Goal: Task Accomplishment & Management: Complete application form

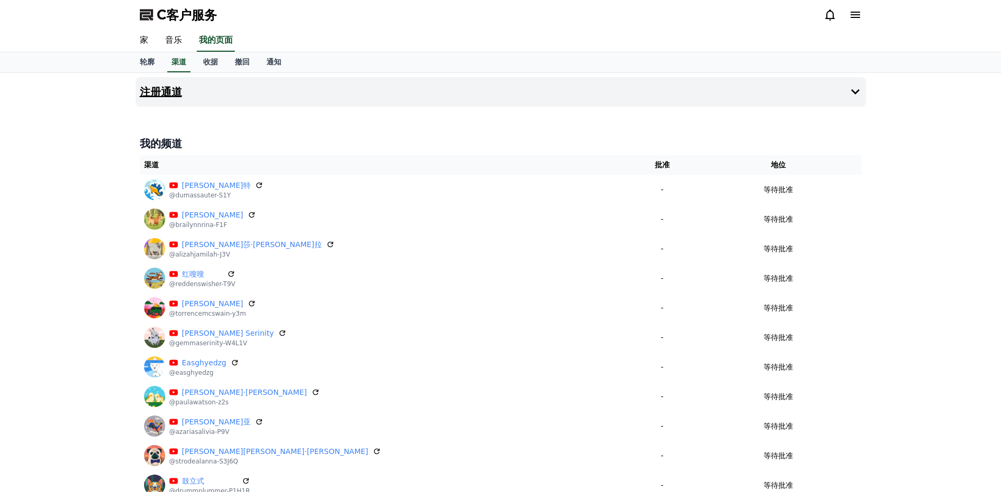
click at [838, 105] on button "注册通道" at bounding box center [501, 92] width 730 height 30
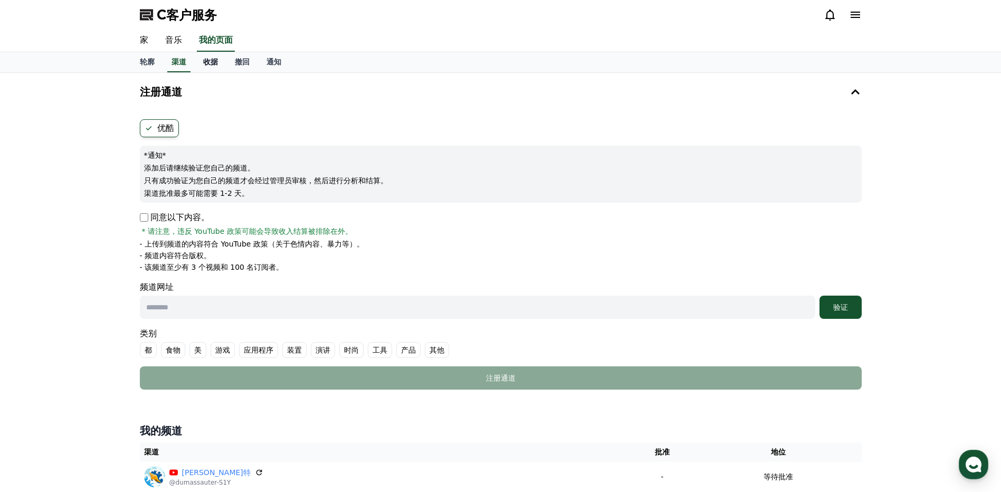
click at [213, 66] on link "收据" at bounding box center [211, 62] width 32 height 20
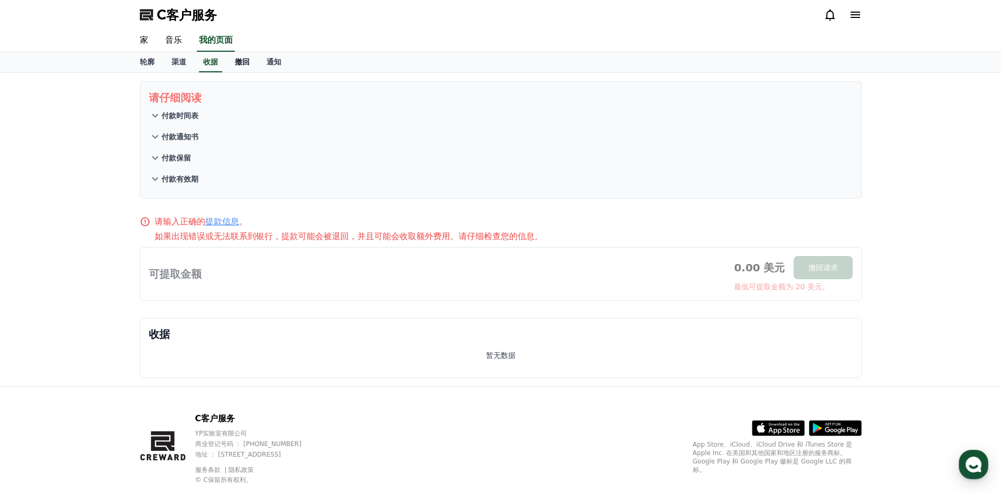
click at [244, 63] on font "撤回" at bounding box center [242, 62] width 15 height 8
click at [276, 63] on font "通知" at bounding box center [273, 62] width 15 height 8
click at [242, 63] on font "撤回" at bounding box center [242, 62] width 15 height 8
click at [270, 60] on font "通知" at bounding box center [273, 62] width 15 height 8
click at [150, 61] on font "轮廓" at bounding box center [147, 62] width 15 height 8
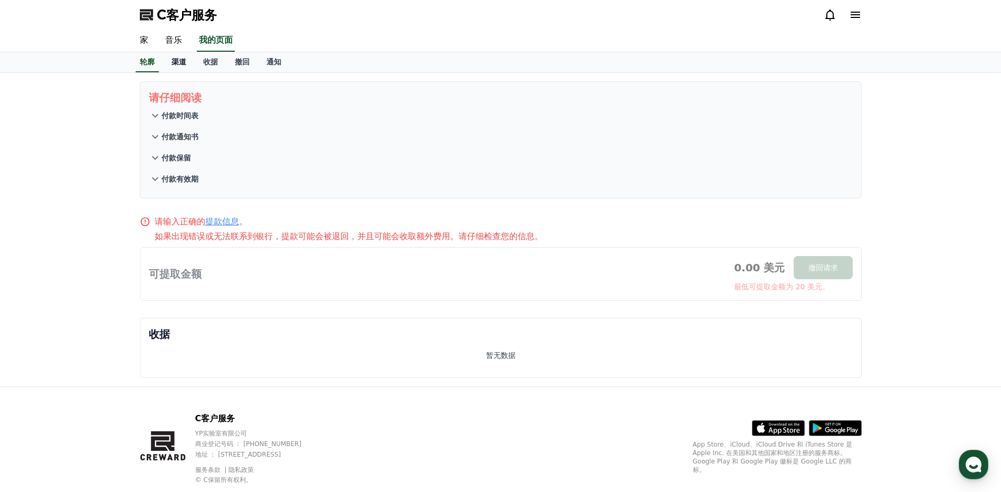
click at [182, 63] on font "渠道" at bounding box center [178, 62] width 15 height 8
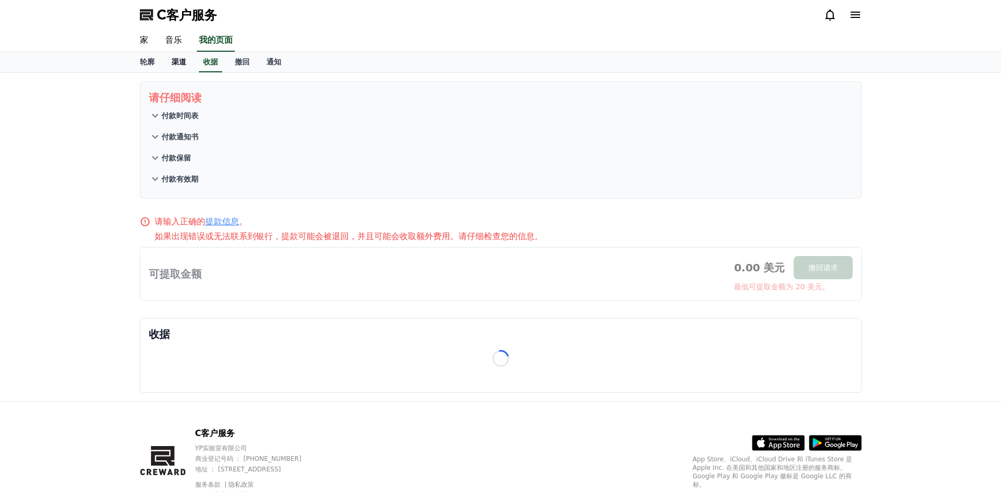
click at [173, 62] on font "渠道" at bounding box center [178, 62] width 15 height 8
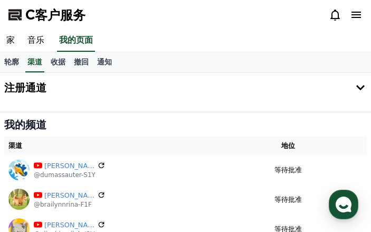
click at [43, 85] on h4 "注册通道" at bounding box center [25, 88] width 42 height 12
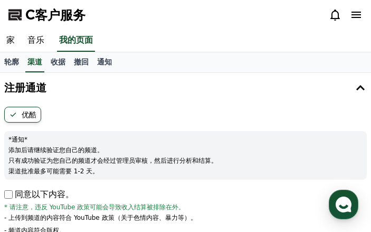
scroll to position [106, 0]
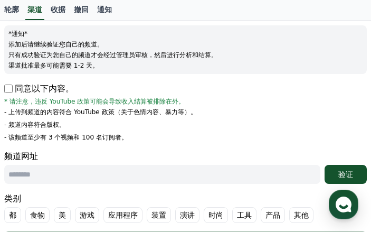
click at [116, 166] on input "text" at bounding box center [162, 174] width 316 height 19
paste input "**********"
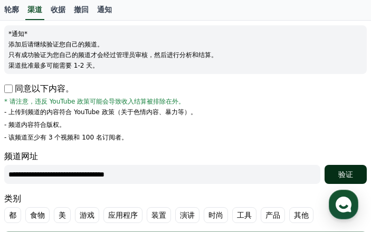
type input "**********"
click at [344, 174] on font "验证" at bounding box center [345, 174] width 15 height 8
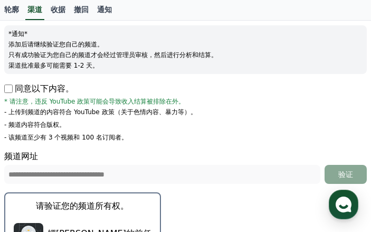
scroll to position [264, 0]
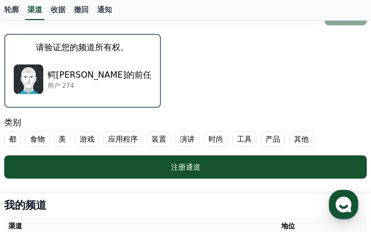
click at [115, 87] on button "请验证您的频道所有权。 鳄梨我的前任 用户 274" at bounding box center [82, 71] width 157 height 74
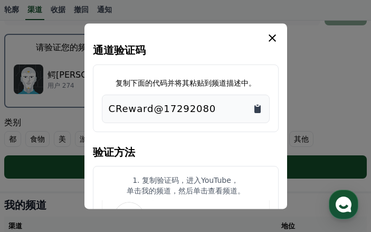
click at [261, 108] on icon "复制到剪贴板" at bounding box center [257, 108] width 11 height 11
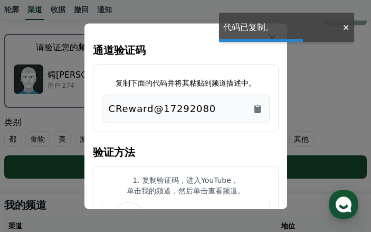
click at [274, 37] on icon "模 态" at bounding box center [272, 38] width 13 height 13
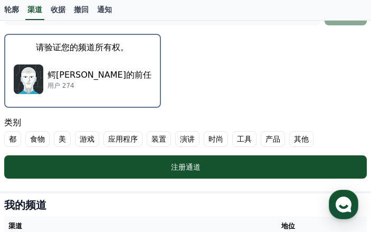
click at [14, 139] on font "都" at bounding box center [12, 138] width 7 height 11
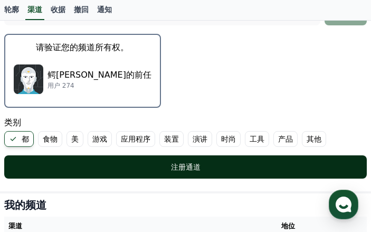
click at [58, 163] on div "注册通道" at bounding box center [185, 166] width 320 height 11
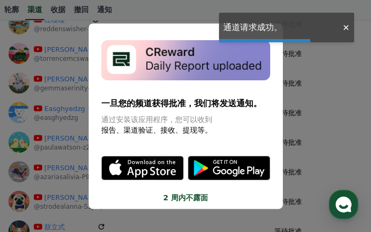
scroll to position [53, 0]
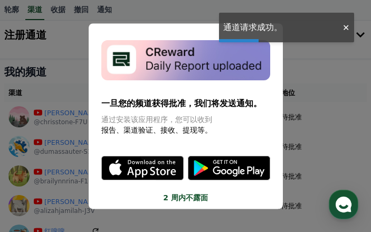
click at [347, 63] on button "关闭模态" at bounding box center [185, 116] width 371 height 232
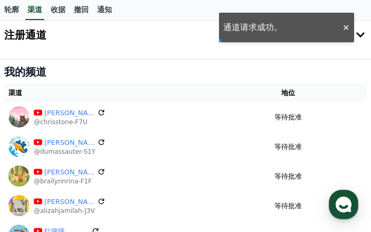
click at [65, 45] on button "注册通道" at bounding box center [185, 35] width 371 height 30
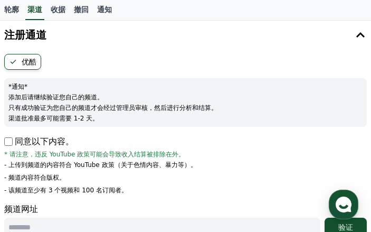
click at [3, 144] on div "优酷 *通知* 添加后请继续验证您自己的频道。 只有成功验证为您自己的频道才会经过管理员审核，然后进行分析和结算。 渠道批准最多可能需要 1-2 天。 同意以…" at bounding box center [185, 181] width 371 height 262
click at [13, 141] on p "同意以下内容。" at bounding box center [39, 141] width 70 height 13
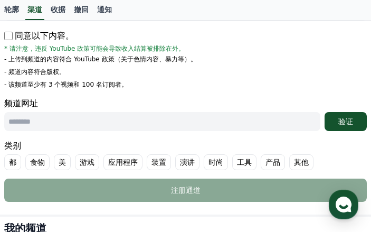
click at [78, 118] on input "text" at bounding box center [162, 121] width 316 height 19
paste input "**********"
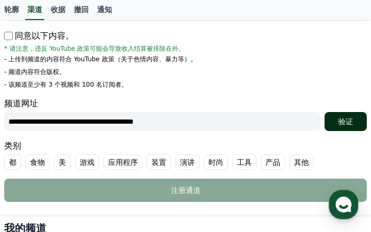
type input "**********"
click at [356, 122] on div "验证" at bounding box center [346, 121] width 34 height 11
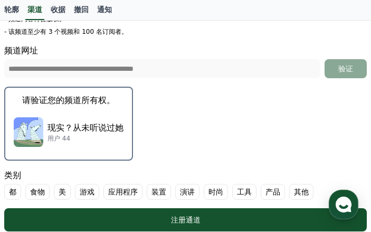
scroll to position [264, 0]
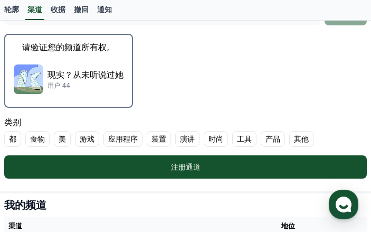
click at [118, 79] on p "现实？从未听说过她" at bounding box center [85, 75] width 76 height 13
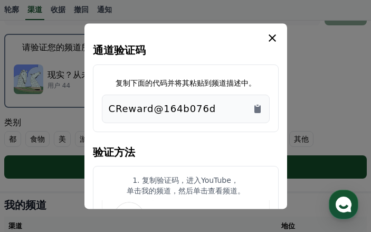
click at [13, 137] on button "关闭模态" at bounding box center [185, 116] width 371 height 232
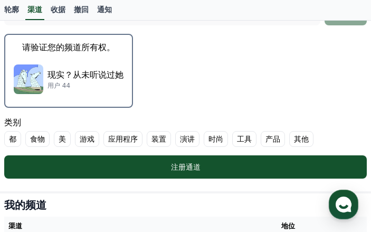
click at [108, 68] on div "现实？从未听说过她 用户 44" at bounding box center [69, 79] width 110 height 42
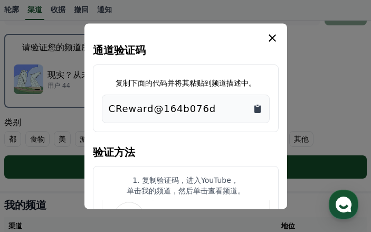
click at [256, 107] on icon "复制到剪贴板" at bounding box center [257, 109] width 6 height 8
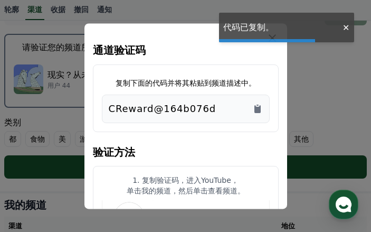
click at [275, 42] on icon "模 态" at bounding box center [272, 38] width 13 height 13
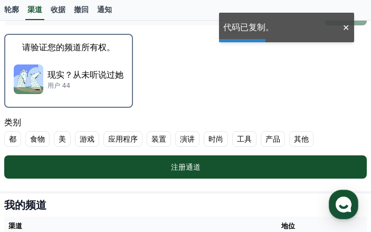
click at [15, 135] on font "都" at bounding box center [12, 138] width 7 height 11
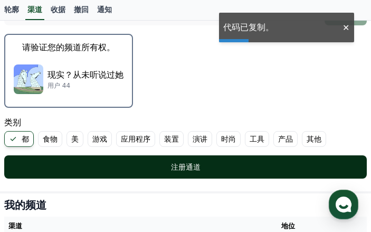
click at [28, 163] on div "注册通道" at bounding box center [185, 166] width 320 height 11
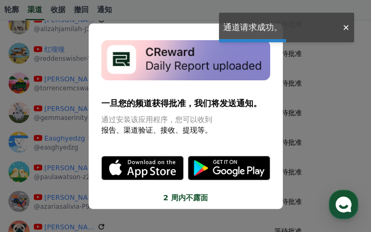
click at [319, 99] on button "关闭模态" at bounding box center [185, 116] width 371 height 232
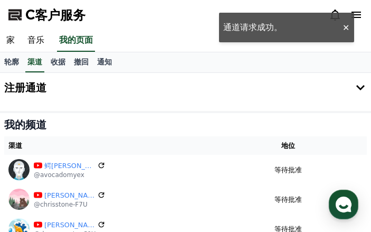
click at [94, 101] on button "注册通道" at bounding box center [185, 88] width 371 height 30
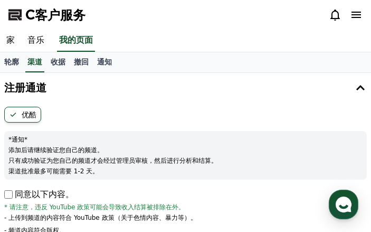
scroll to position [158, 0]
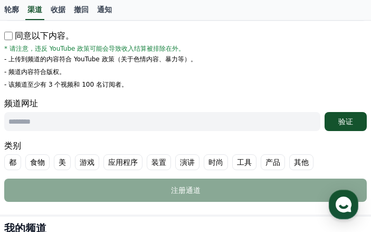
click at [77, 114] on input "text" at bounding box center [162, 121] width 316 height 19
paste input "**********"
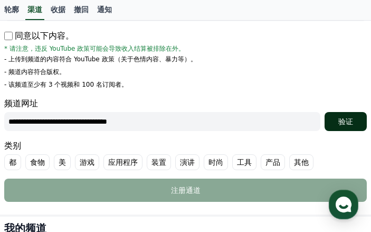
type input "**********"
click at [335, 122] on div "验证" at bounding box center [346, 121] width 34 height 11
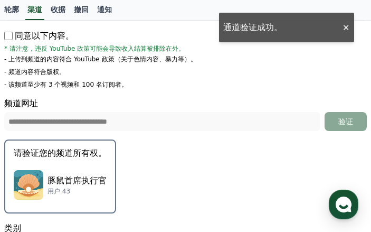
scroll to position [264, 0]
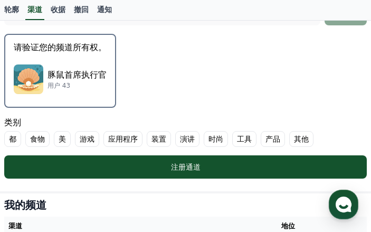
click at [90, 87] on p "用户 43" at bounding box center [76, 85] width 59 height 8
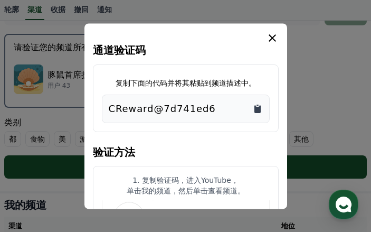
click at [255, 108] on icon "复制到剪贴板" at bounding box center [257, 109] width 6 height 8
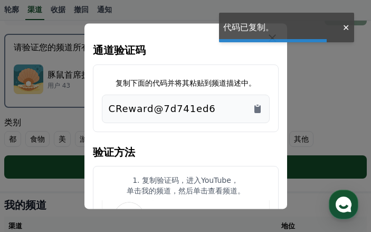
click at [273, 34] on icon "模 态" at bounding box center [272, 38] width 13 height 13
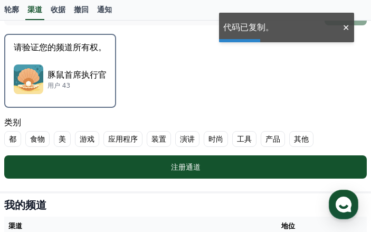
click at [8, 137] on label "都" at bounding box center [12, 139] width 17 height 16
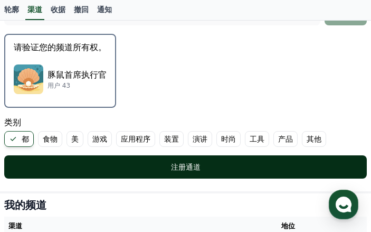
click at [113, 173] on button "注册通道" at bounding box center [185, 166] width 362 height 23
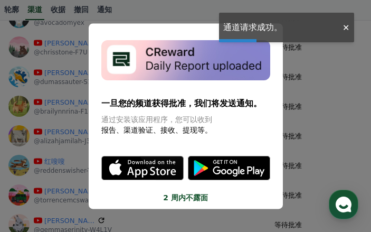
click at [340, 28] on div at bounding box center [345, 28] width 17 height 10
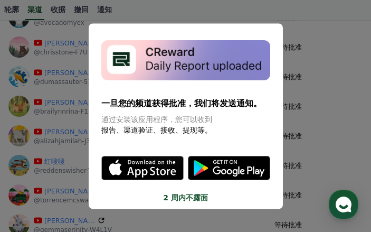
click at [331, 19] on button "关闭模态" at bounding box center [185, 116] width 371 height 232
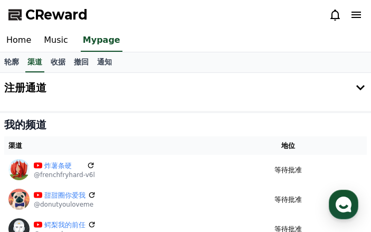
click at [354, 18] on icon at bounding box center [355, 15] width 9 height 6
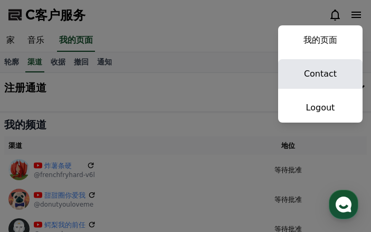
click at [311, 73] on link "Contact" at bounding box center [320, 74] width 84 height 30
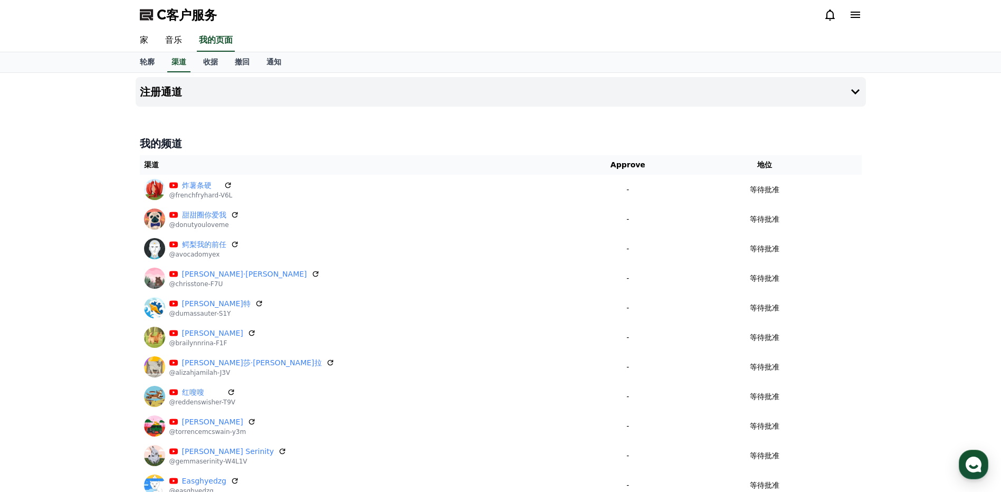
click at [370, 231] on div "button" at bounding box center [974, 465] width 30 height 30
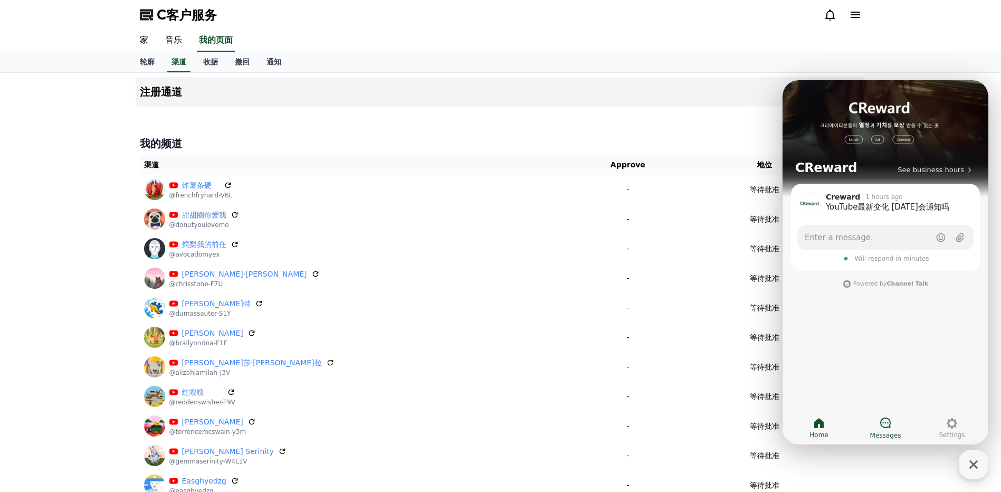
click at [370, 231] on icon at bounding box center [885, 422] width 13 height 13
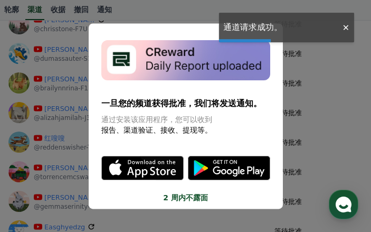
click at [347, 23] on div at bounding box center [345, 28] width 17 height 10
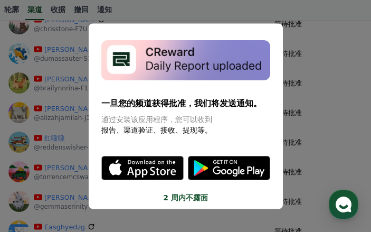
click at [322, 82] on button "关闭模态" at bounding box center [185, 116] width 371 height 232
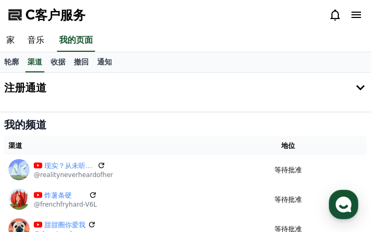
click at [142, 89] on button "注册通道" at bounding box center [185, 88] width 371 height 30
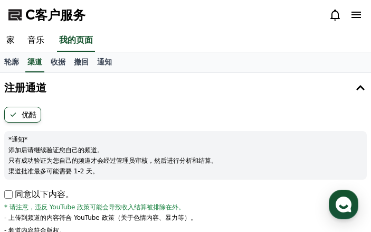
scroll to position [106, 0]
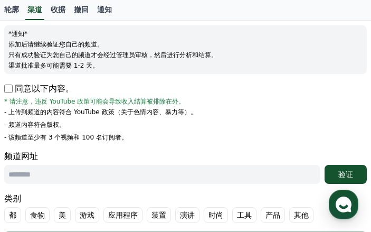
click at [16, 90] on font "同意以下内容。" at bounding box center [44, 88] width 59 height 13
click at [69, 165] on input "text" at bounding box center [162, 174] width 316 height 19
paste input "**********"
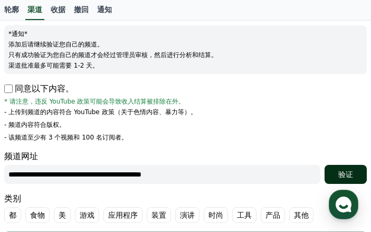
type input "**********"
click at [334, 174] on div "验证" at bounding box center [346, 174] width 34 height 11
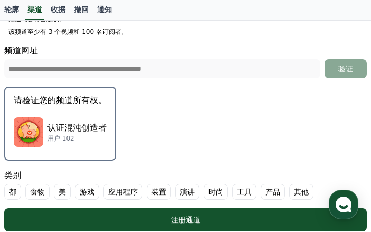
scroll to position [264, 0]
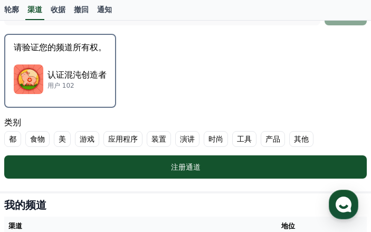
click at [101, 72] on p "认证混沌创造者" at bounding box center [76, 75] width 59 height 13
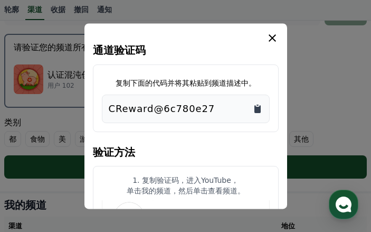
click at [259, 105] on icon "复制到剪贴板" at bounding box center [257, 108] width 11 height 11
click at [278, 38] on icon "模 态" at bounding box center [272, 38] width 13 height 13
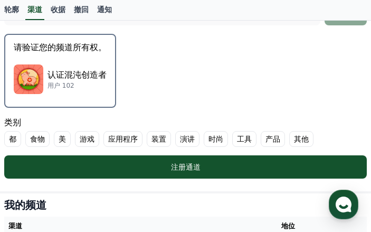
click at [12, 138] on font "都" at bounding box center [12, 138] width 7 height 11
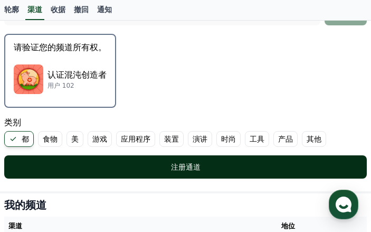
click at [56, 169] on div "注册通道" at bounding box center [185, 166] width 320 height 11
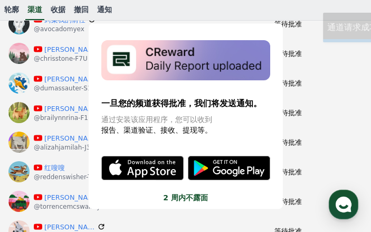
scroll to position [11, 0]
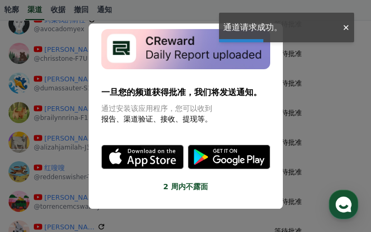
click at [348, 90] on button "关闭模态" at bounding box center [185, 116] width 371 height 232
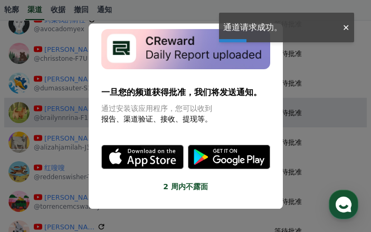
scroll to position [0, 0]
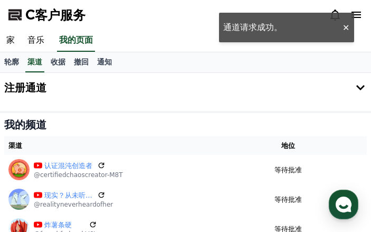
click at [83, 90] on button "注册通道" at bounding box center [185, 88] width 371 height 30
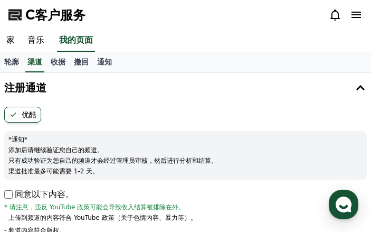
scroll to position [106, 0]
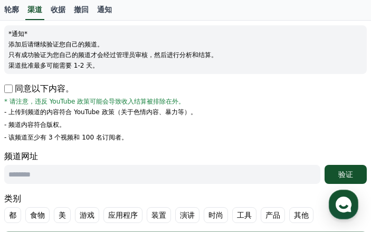
click at [11, 93] on p "同意以下内容。" at bounding box center [39, 88] width 70 height 13
click at [71, 174] on input "text" at bounding box center [162, 174] width 316 height 19
paste input "**********"
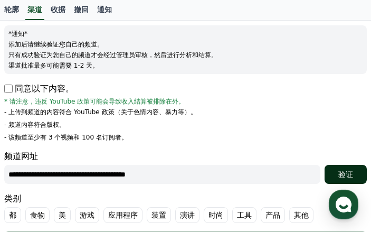
type input "**********"
click at [335, 173] on div "验证" at bounding box center [346, 174] width 34 height 11
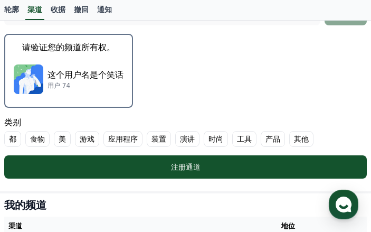
click at [109, 68] on div "这个用户名是个笑话 用户 74" at bounding box center [69, 79] width 110 height 42
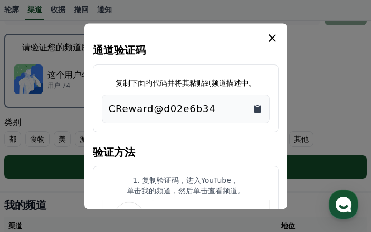
click at [259, 111] on icon "复制到剪贴板" at bounding box center [257, 109] width 6 height 8
click at [277, 36] on icon "模 态" at bounding box center [272, 38] width 13 height 13
click at [271, 35] on form "**********" at bounding box center [185, 11] width 362 height 336
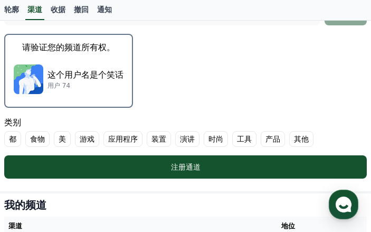
click at [15, 141] on font "都" at bounding box center [12, 138] width 7 height 11
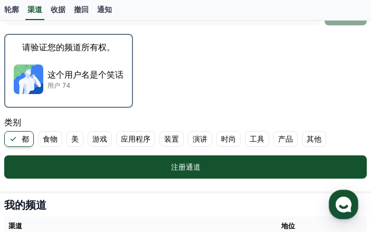
click at [42, 162] on div "注册通道" at bounding box center [185, 166] width 320 height 11
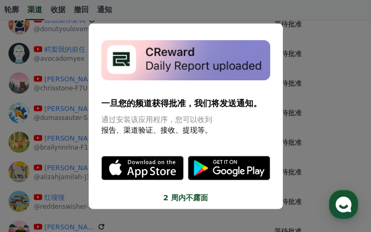
click at [346, 26] on button "关闭模态" at bounding box center [185, 116] width 371 height 232
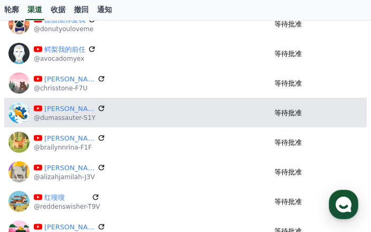
scroll to position [53, 0]
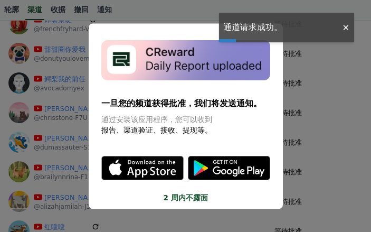
click at [345, 31] on div at bounding box center [345, 28] width 17 height 10
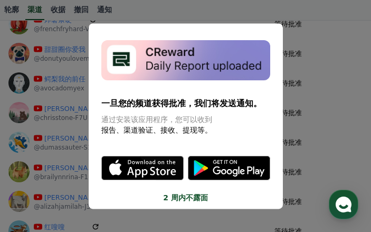
click at [333, 12] on button "关闭模态" at bounding box center [185, 116] width 371 height 232
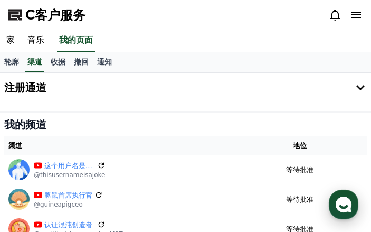
click at [355, 208] on div "button" at bounding box center [344, 204] width 30 height 30
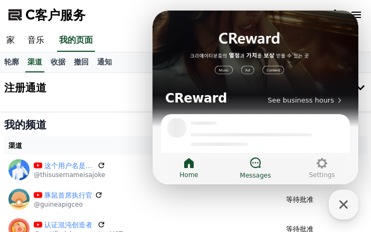
click at [249, 162] on icon at bounding box center [255, 162] width 13 height 13
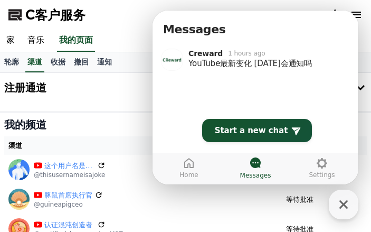
click at [340, 194] on div "button" at bounding box center [344, 204] width 30 height 30
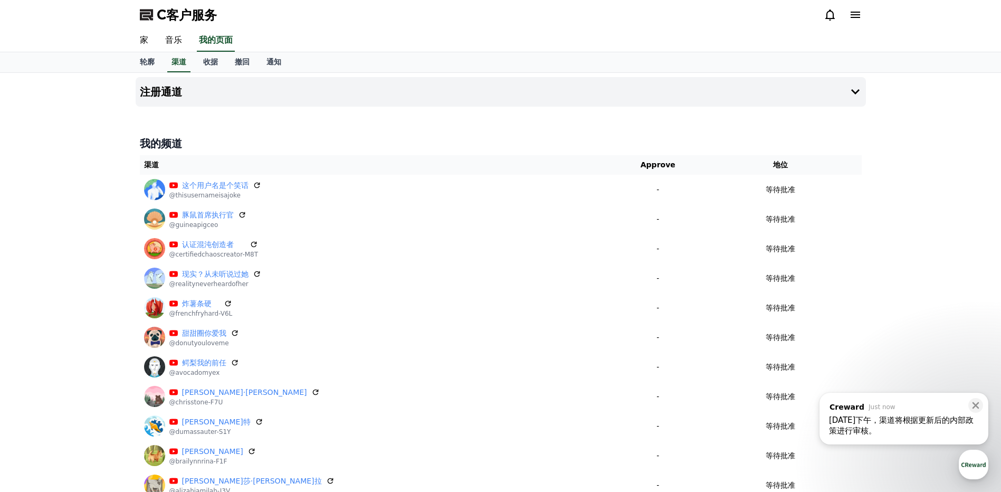
click at [370, 231] on div "[DATE]下午，渠道将根据更新后的内部政策进行审核。" at bounding box center [904, 425] width 150 height 21
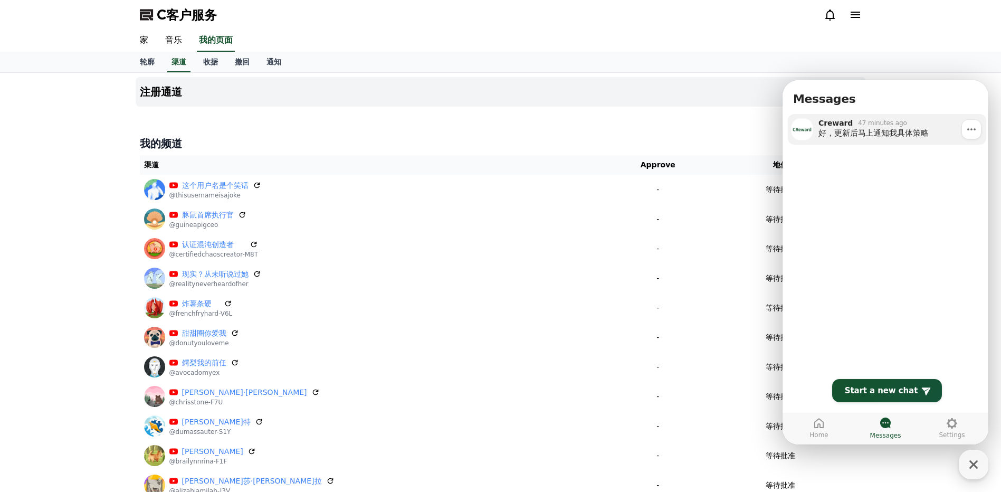
click at [370, 135] on div "好，更新后马上通知我具体策略" at bounding box center [898, 133] width 160 height 11
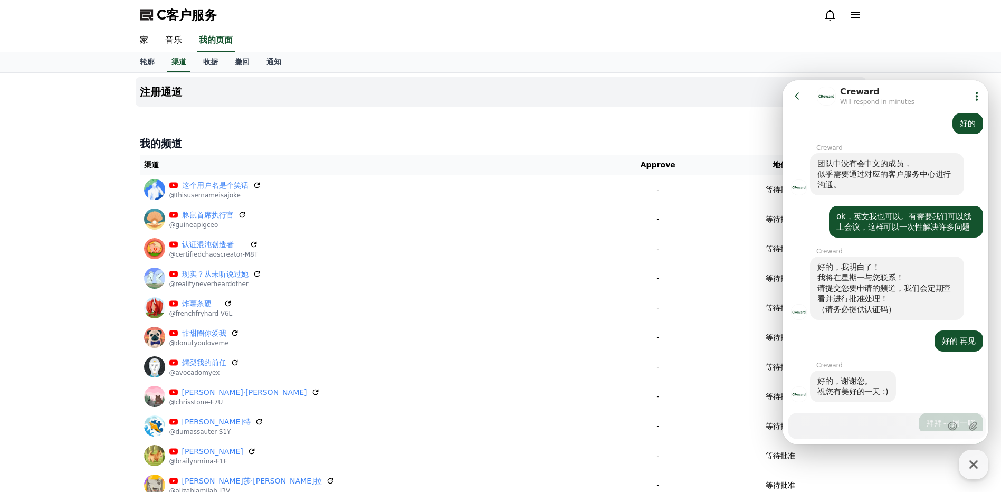
scroll to position [1208, 0]
